Goal: Transaction & Acquisition: Subscribe to service/newsletter

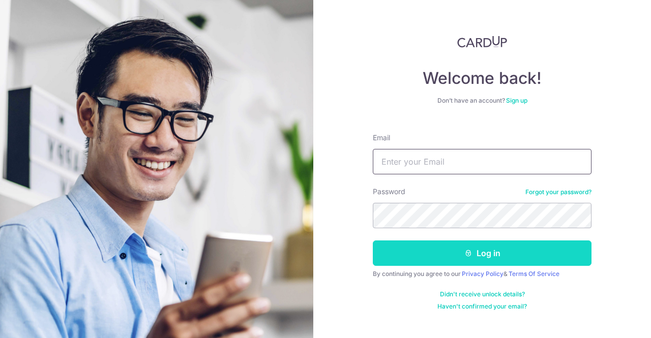
type input "[EMAIL_ADDRESS][DOMAIN_NAME]"
click at [476, 255] on button "Log in" at bounding box center [482, 253] width 219 height 25
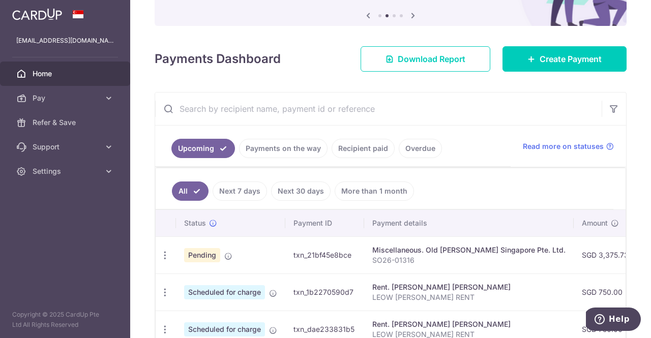
scroll to position [102, 0]
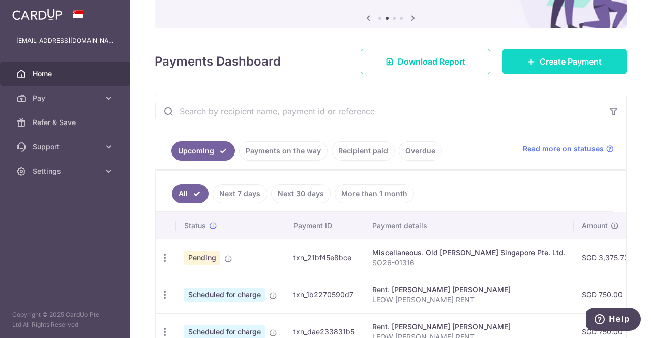
click at [550, 62] on span "Create Payment" at bounding box center [571, 61] width 62 height 12
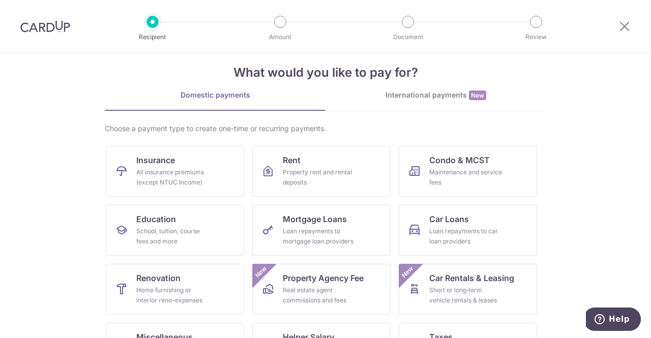
scroll to position [65, 0]
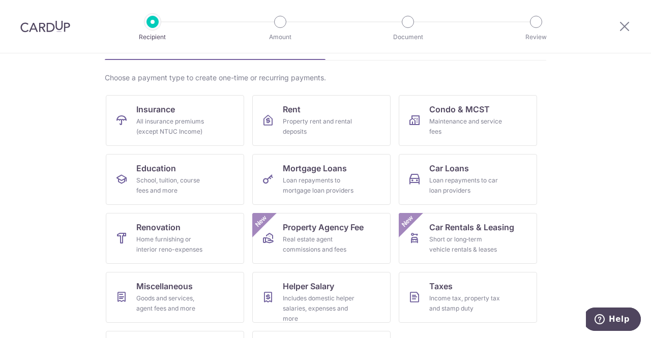
click at [592, 146] on section "What would you like to pay for? Domestic payments International payments New Ch…" at bounding box center [325, 195] width 651 height 285
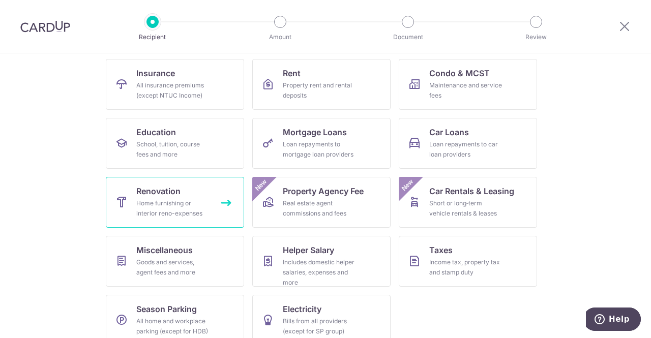
scroll to position [116, 0]
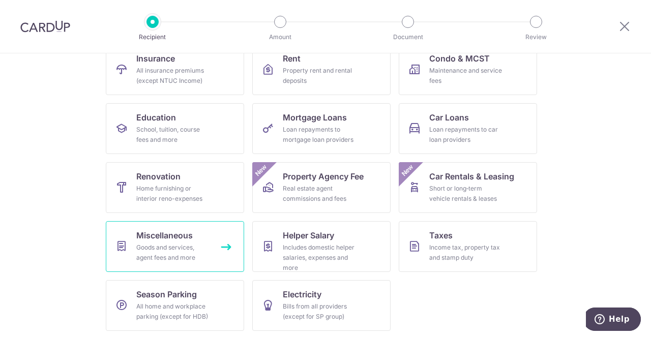
click at [169, 246] on div "Goods and services, agent fees and more" at bounding box center [172, 253] width 73 height 20
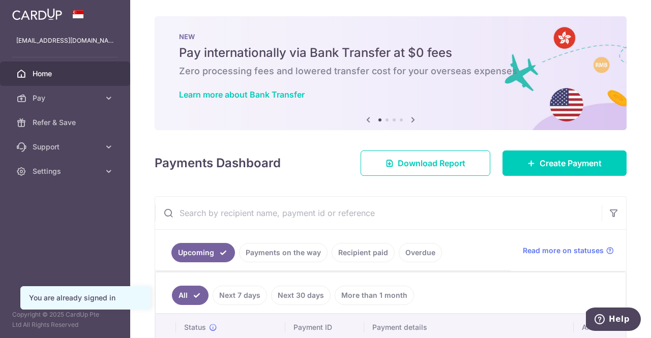
click at [49, 11] on img at bounding box center [37, 14] width 50 height 12
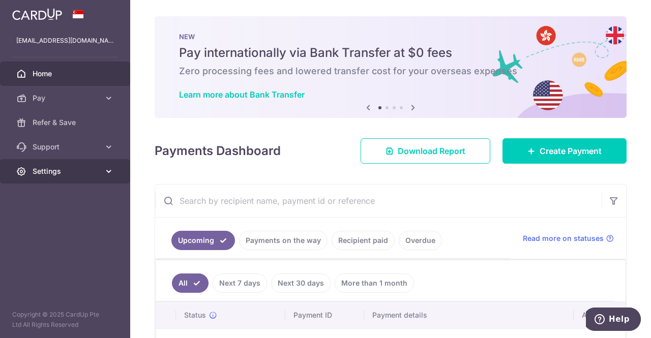
click at [85, 171] on span "Settings" at bounding box center [66, 171] width 67 height 10
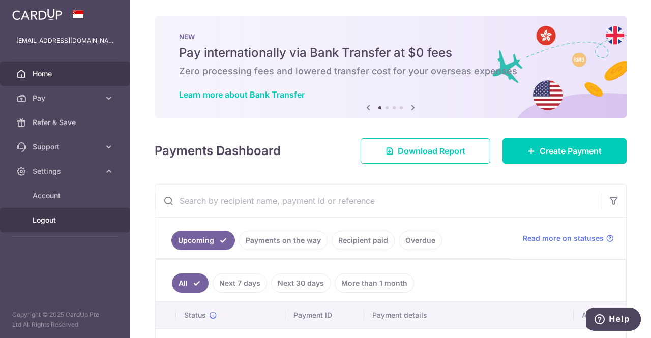
click at [76, 215] on span "Logout" at bounding box center [66, 220] width 67 height 10
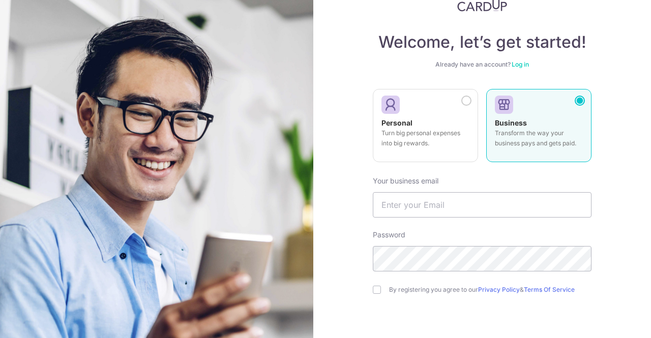
scroll to position [102, 0]
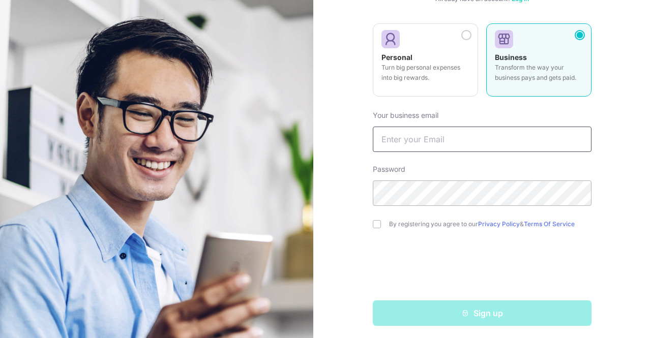
click at [415, 128] on input "text" at bounding box center [482, 139] width 219 height 25
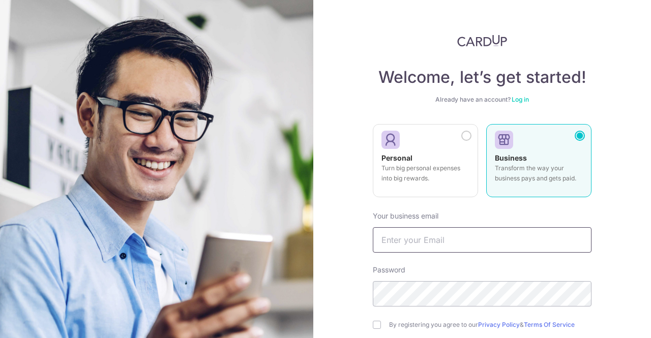
scroll to position [0, 0]
click at [621, 80] on div "Welcome, let’s get started! Already have an account? Log in Personal Turn big p…" at bounding box center [482, 169] width 338 height 338
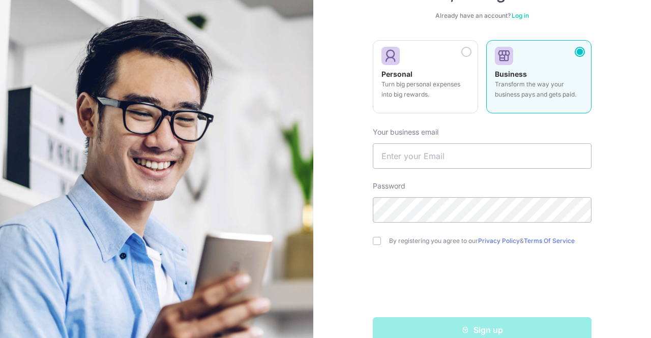
scroll to position [102, 0]
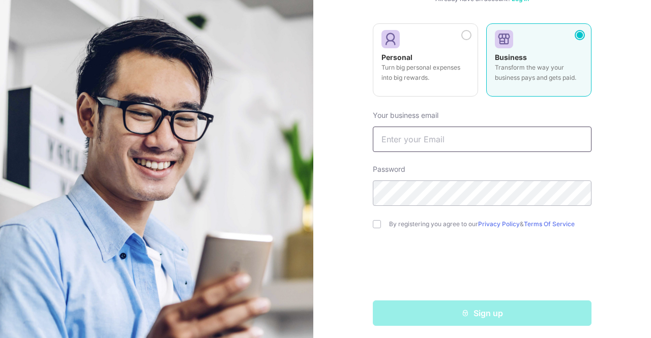
click at [419, 146] on input "text" at bounding box center [482, 139] width 219 height 25
type input "[PERSON_NAME][EMAIL_ADDRESS][PERSON_NAME][DOMAIN_NAME]"
click at [373, 226] on input "checkbox" at bounding box center [377, 224] width 8 height 8
checkbox input "true"
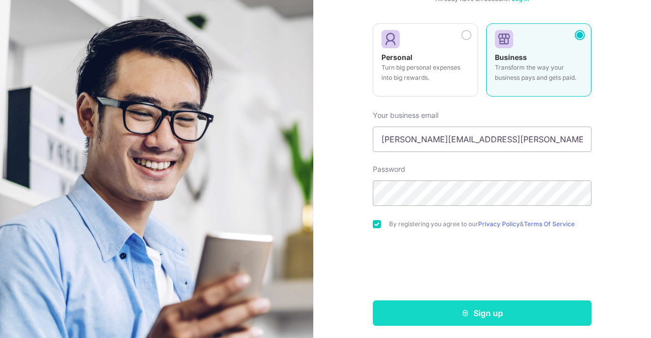
click at [446, 315] on button "Sign up" at bounding box center [482, 313] width 219 height 25
